Goal: Obtain resource: Download file/media

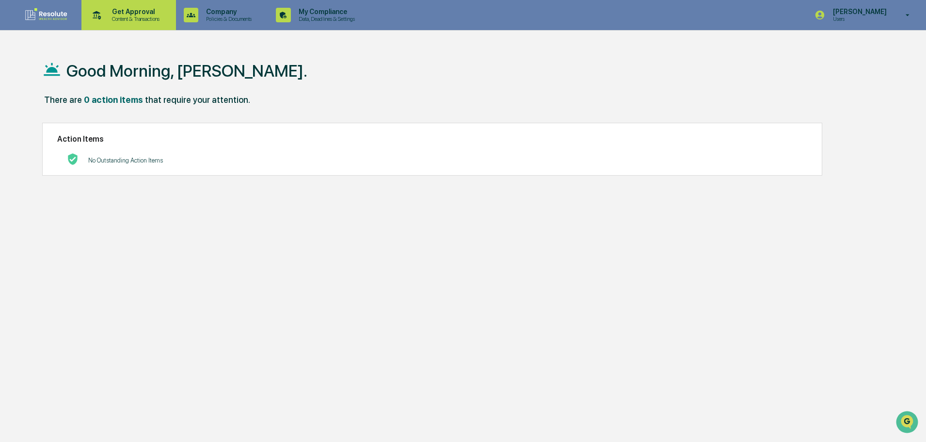
click at [132, 16] on p "Content & Transactions" at bounding box center [134, 19] width 60 height 7
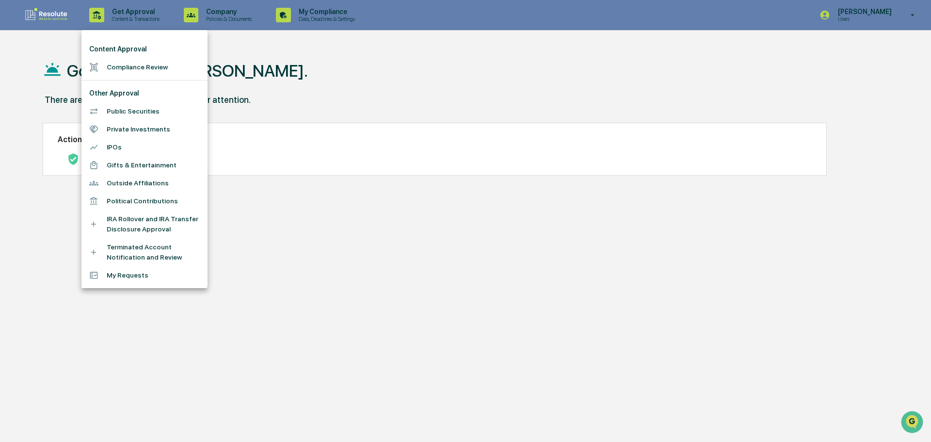
click at [130, 64] on li "Compliance Review" at bounding box center [144, 67] width 126 height 18
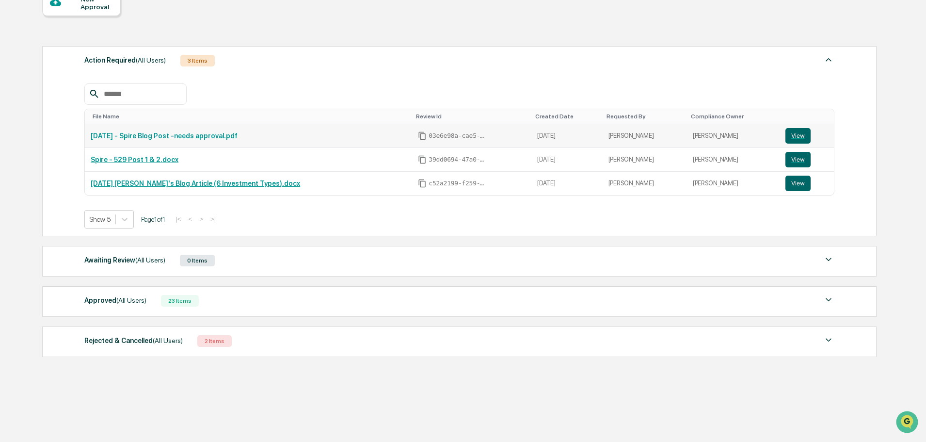
scroll to position [108, 0]
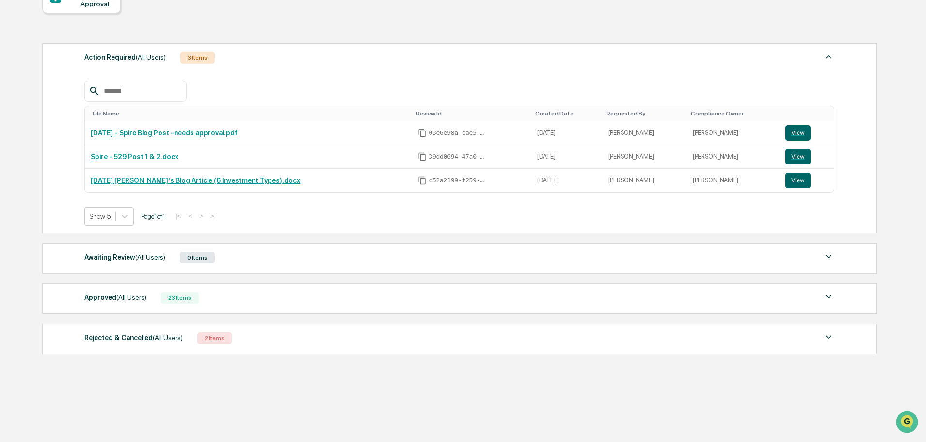
click at [133, 299] on span "(All Users)" at bounding box center [131, 297] width 30 height 8
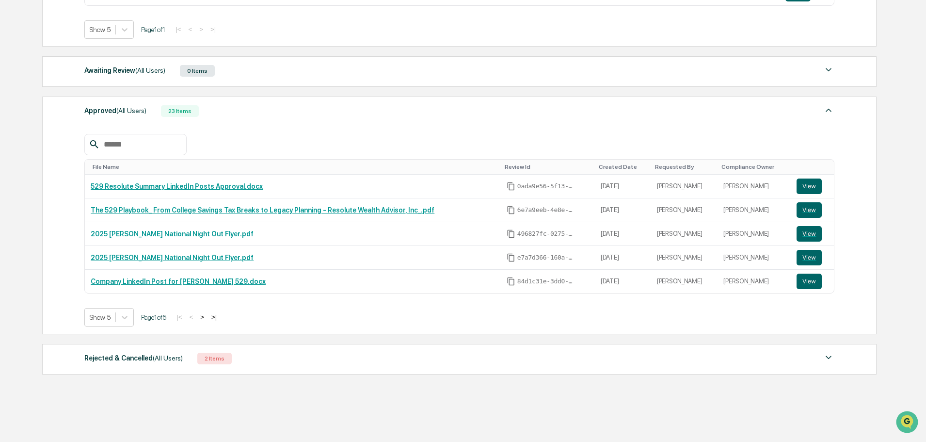
scroll to position [302, 0]
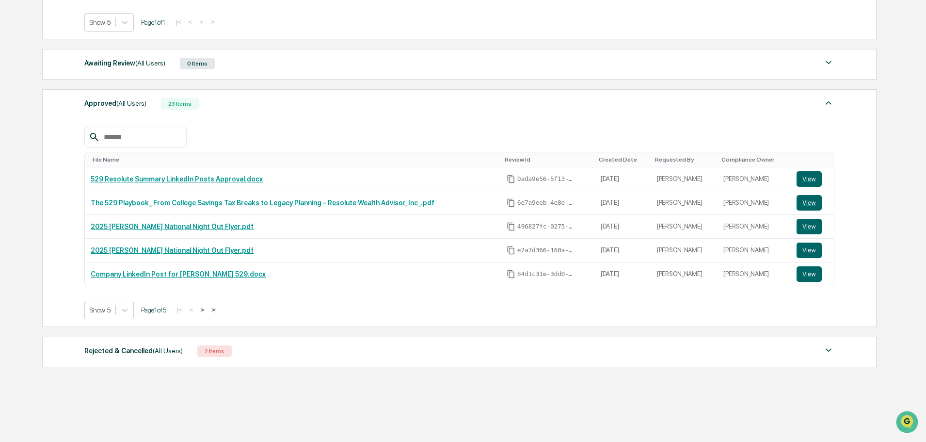
click at [206, 311] on button ">" at bounding box center [202, 309] width 10 height 8
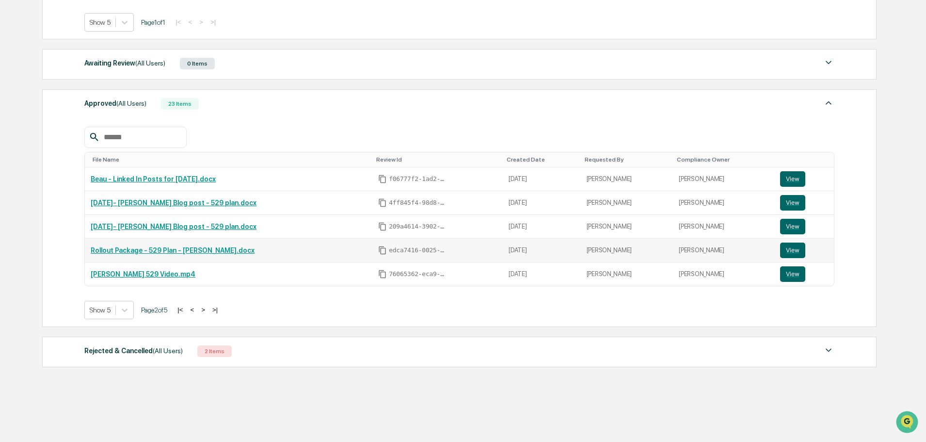
click at [175, 253] on link "Rollout Package - 529 Plan - [PERSON_NAME].docx" at bounding box center [173, 250] width 164 height 8
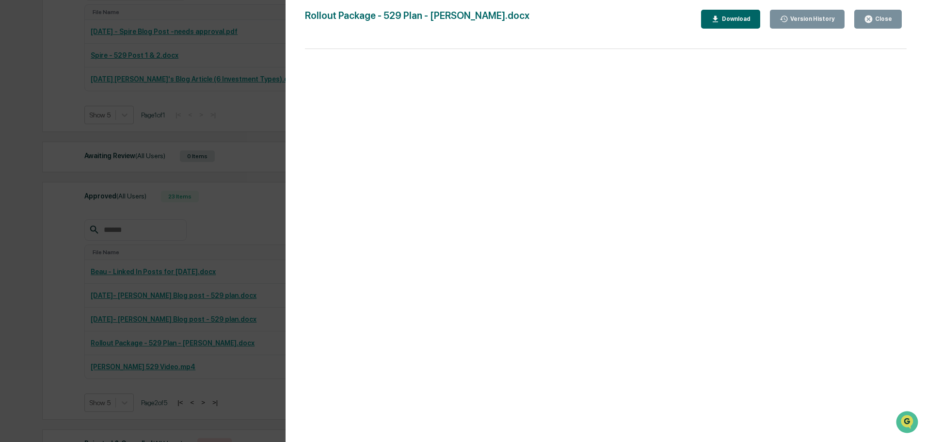
scroll to position [72, 0]
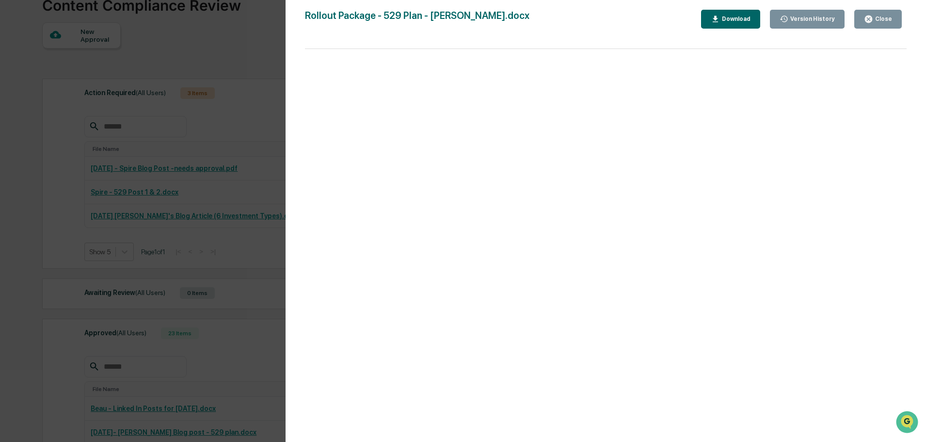
click at [726, 26] on button "Download" at bounding box center [730, 19] width 59 height 19
click at [739, 16] on div "Download" at bounding box center [735, 19] width 31 height 7
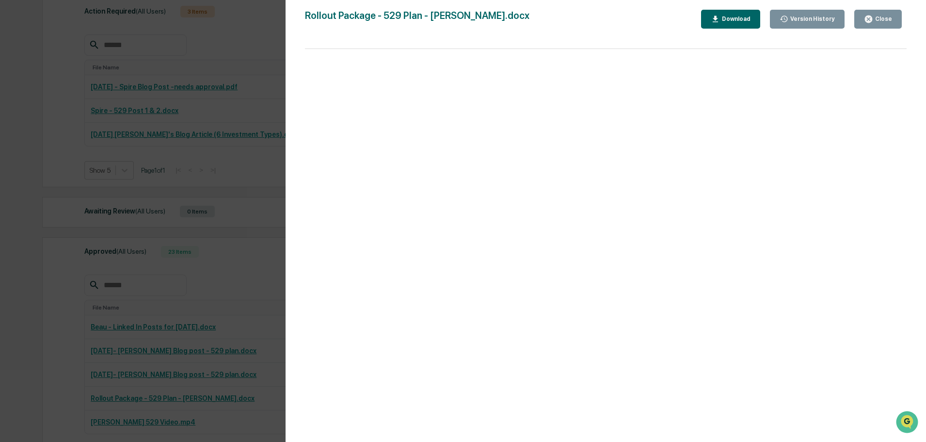
scroll to position [218, 0]
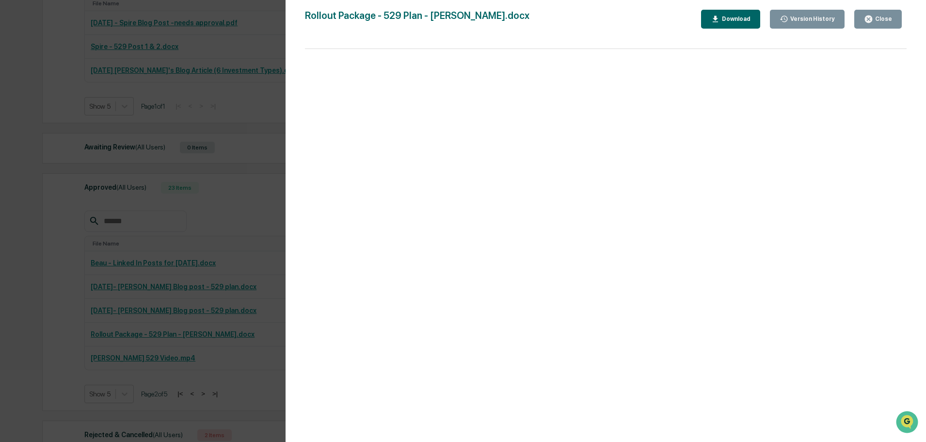
click at [879, 15] on div "Close" at bounding box center [878, 19] width 28 height 9
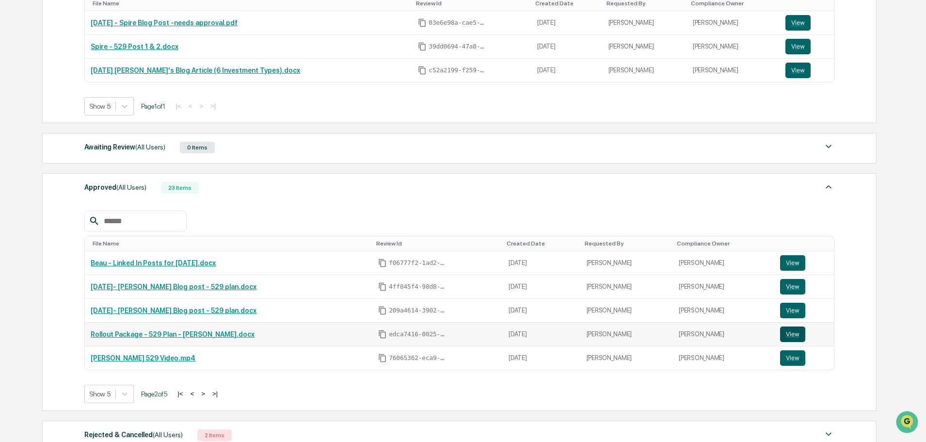
click at [794, 333] on button "View" at bounding box center [792, 334] width 25 height 16
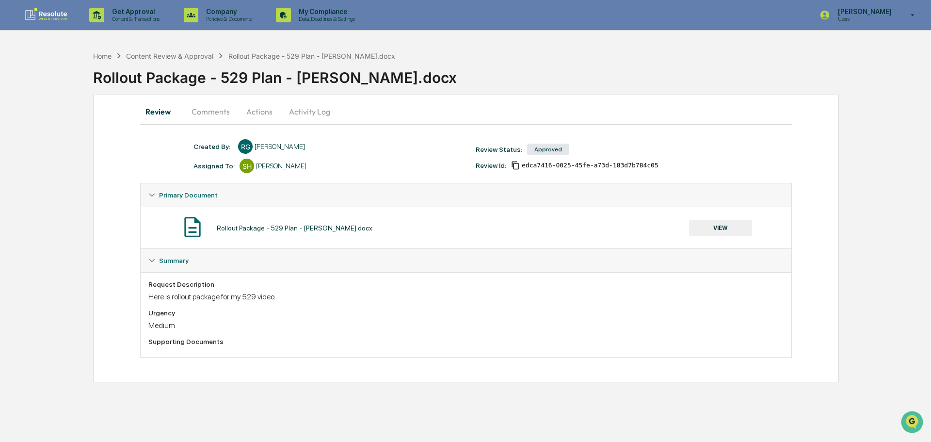
click at [716, 231] on button "VIEW" at bounding box center [720, 228] width 63 height 16
